Goal: Information Seeking & Learning: Learn about a topic

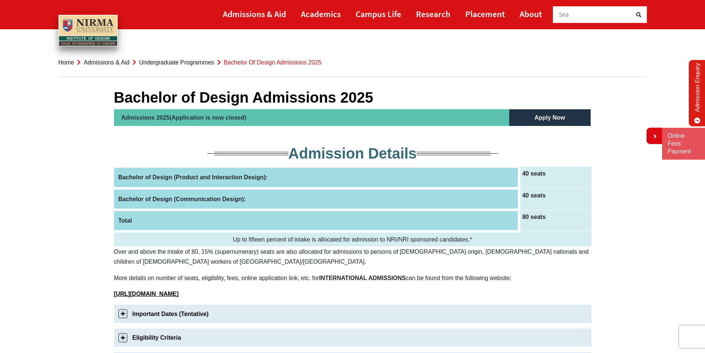
click at [570, 12] on span "Search Here" at bounding box center [576, 14] width 34 height 8
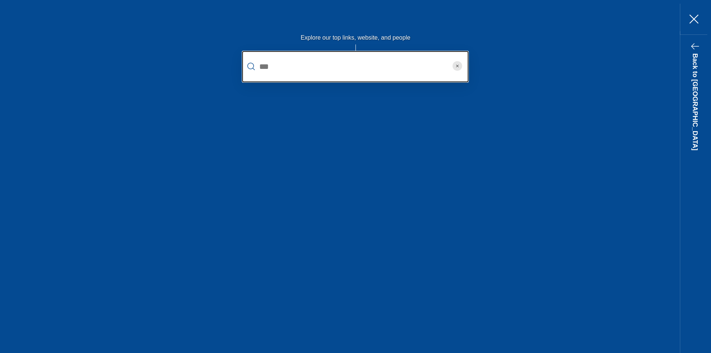
type input "***"
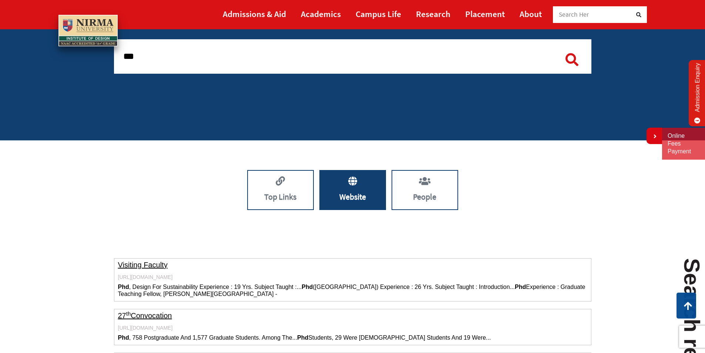
scroll to position [57, 0]
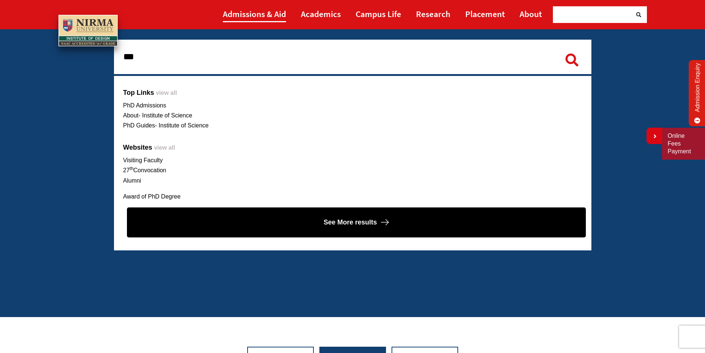
click at [275, 14] on link "Admissions & Aid" at bounding box center [254, 14] width 63 height 17
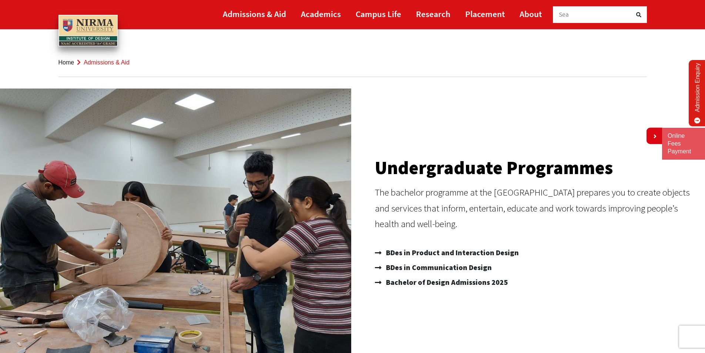
click at [86, 34] on img at bounding box center [87, 31] width 59 height 32
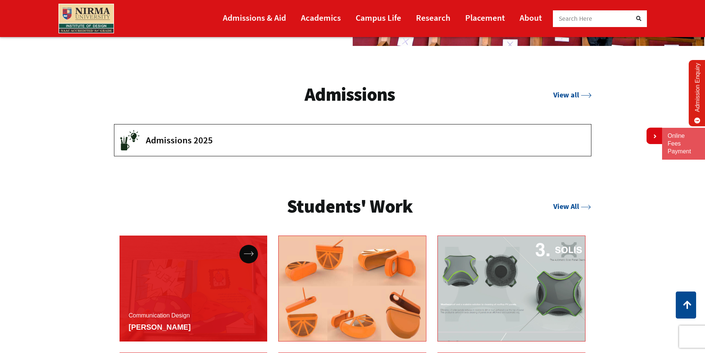
scroll to position [1259, 0]
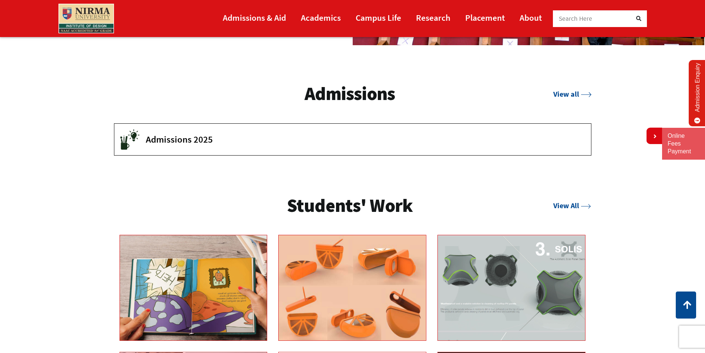
click at [174, 137] on span "Admissions 2025" at bounding box center [363, 139] width 434 height 11
